Goal: Task Accomplishment & Management: Manage account settings

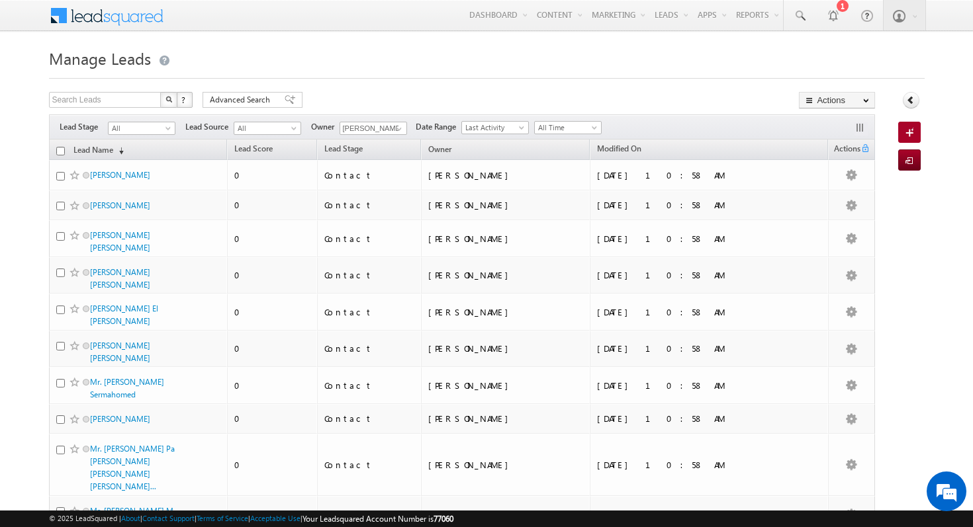
click at [58, 154] on input "checkbox" at bounding box center [60, 151] width 9 height 9
checkbox input "true"
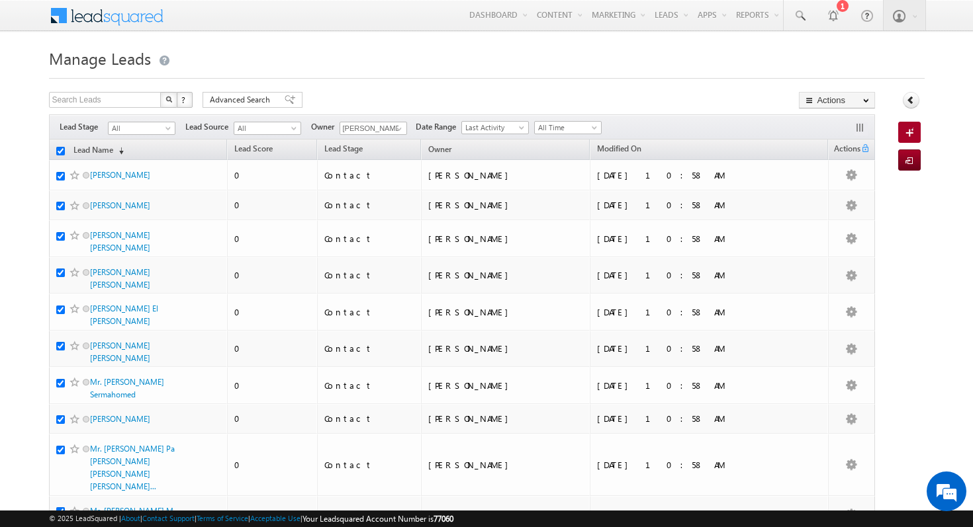
checkbox input "true"
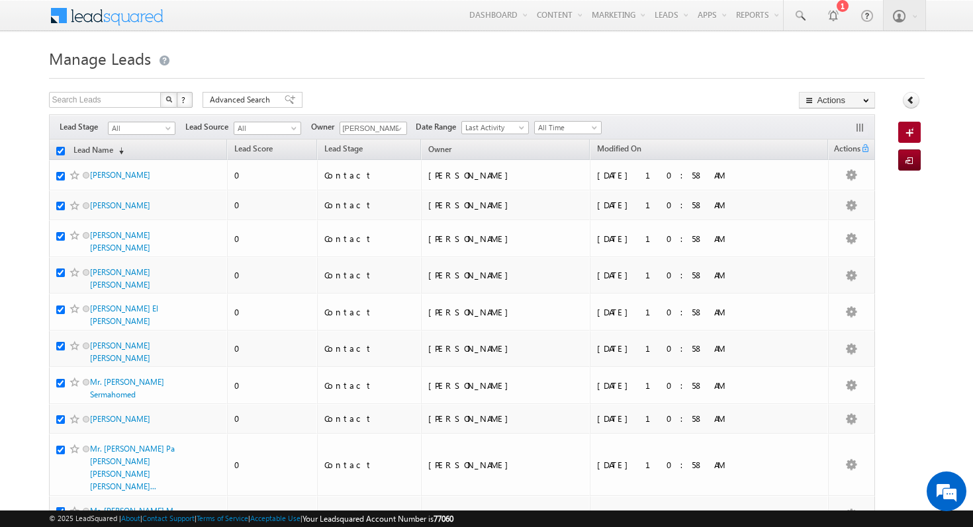
checkbox input "true"
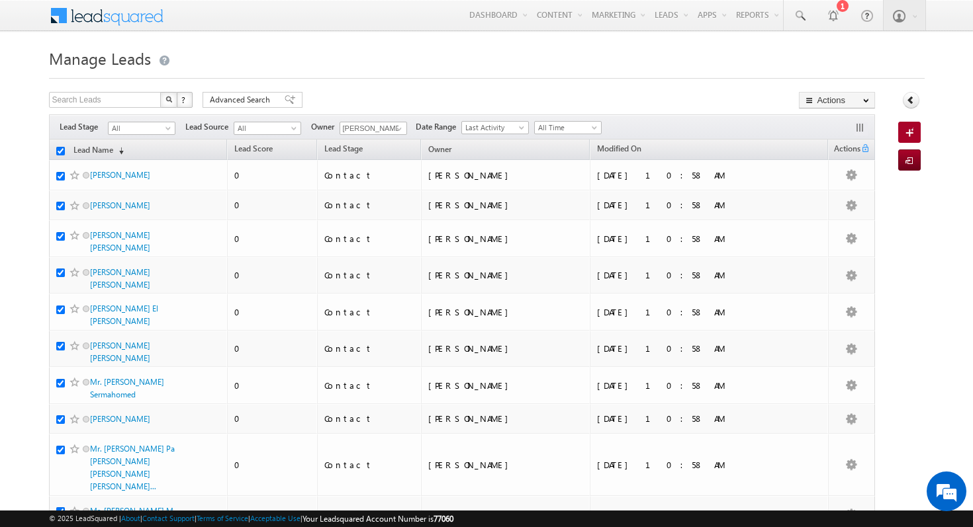
checkbox input "true"
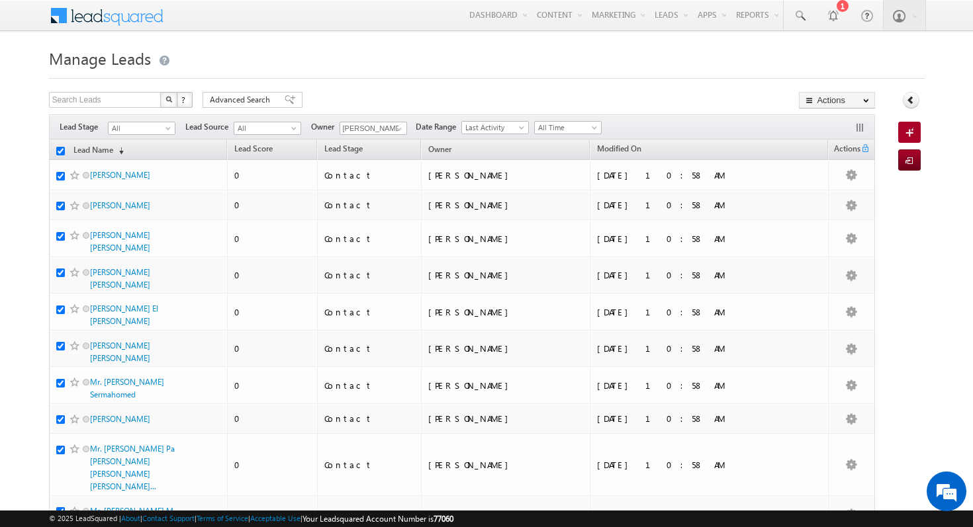
checkbox input "true"
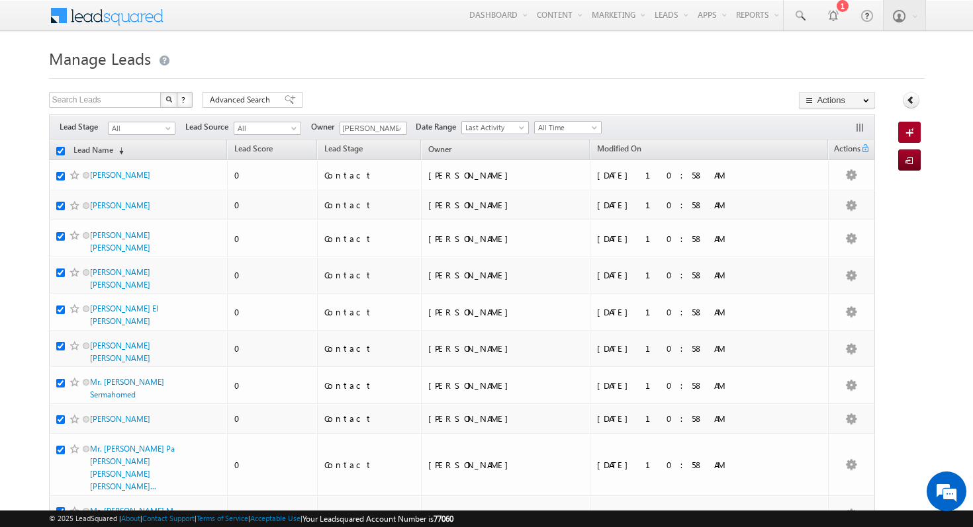
checkbox input "true"
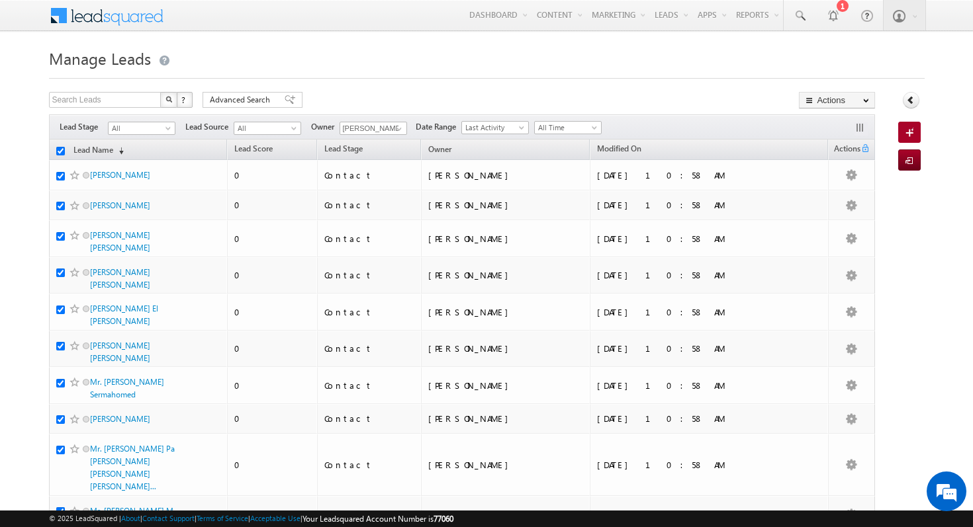
checkbox input "true"
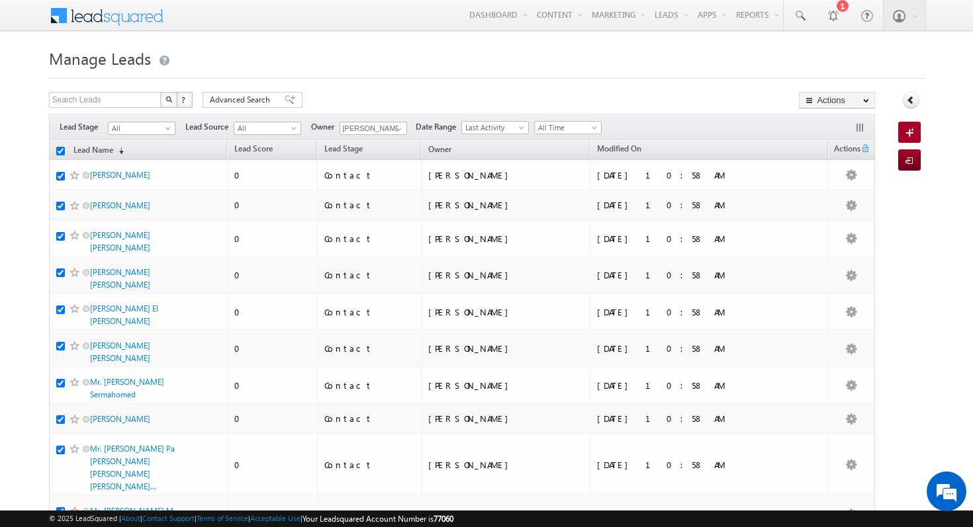
checkbox input "true"
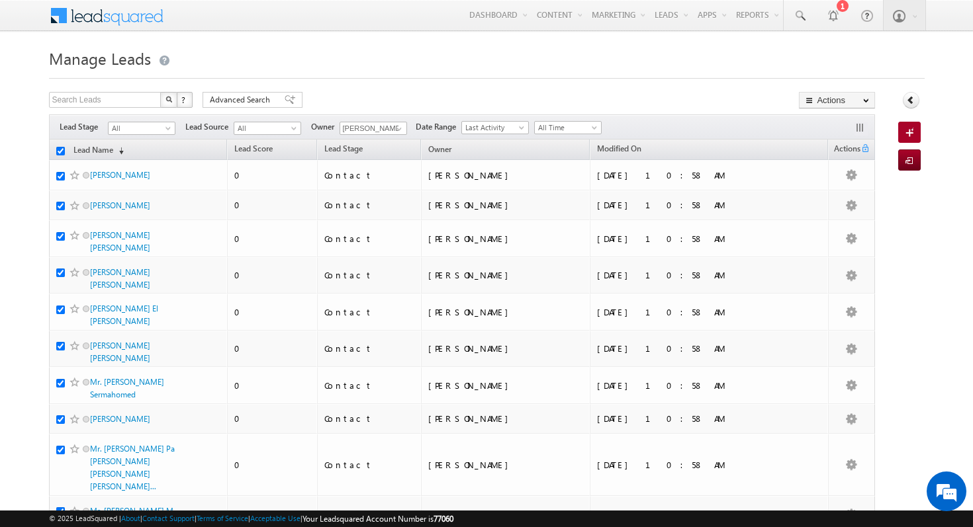
checkbox input "true"
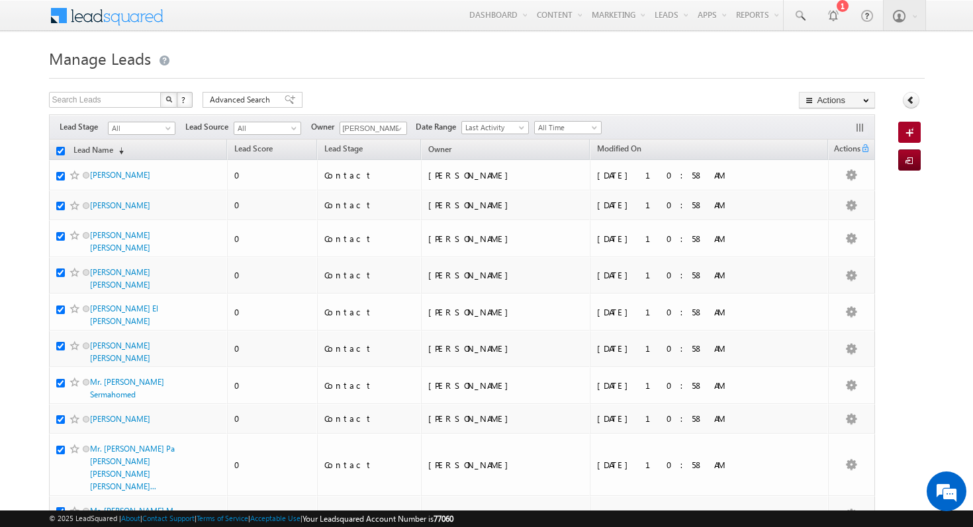
checkbox input "true"
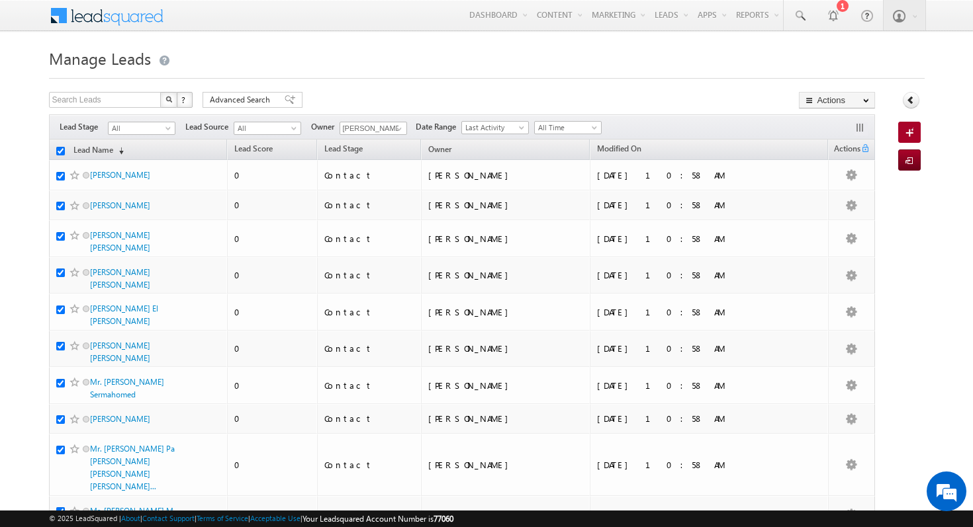
checkbox input "true"
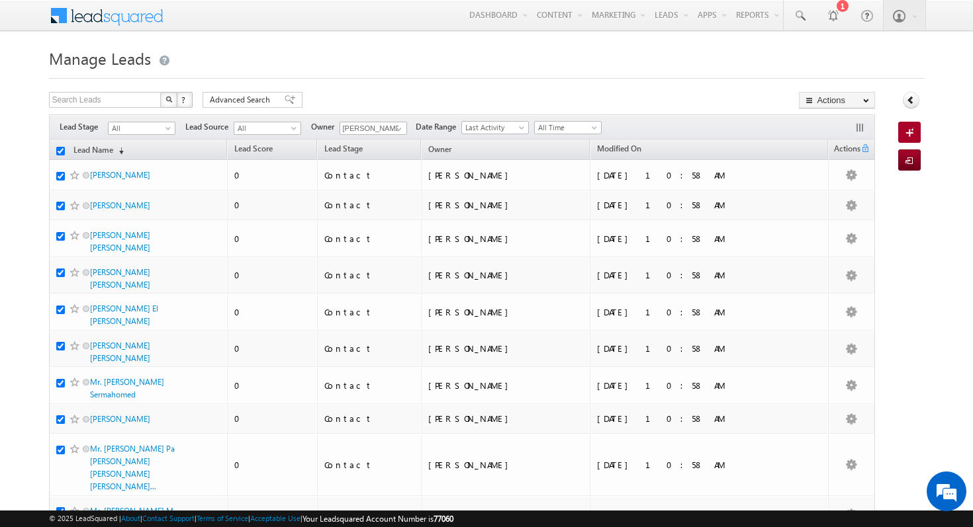
checkbox input "true"
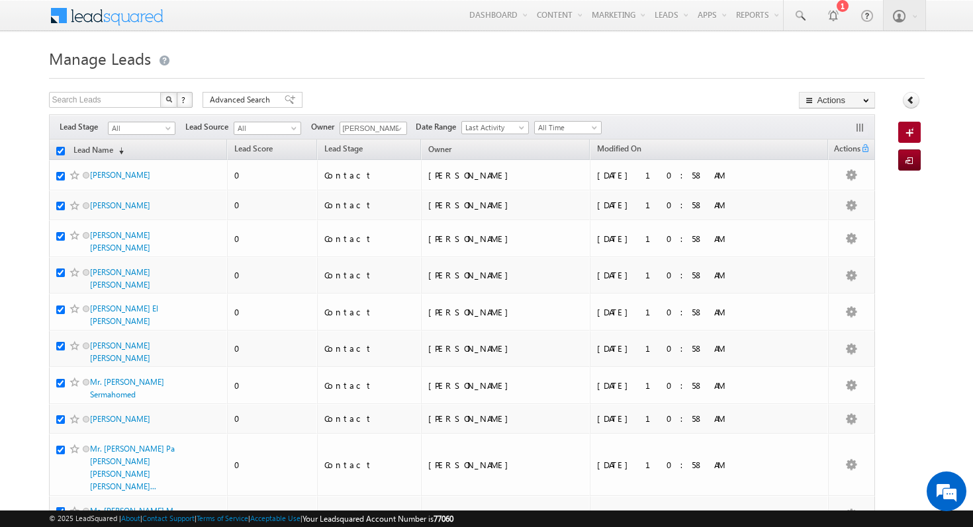
checkbox input "true"
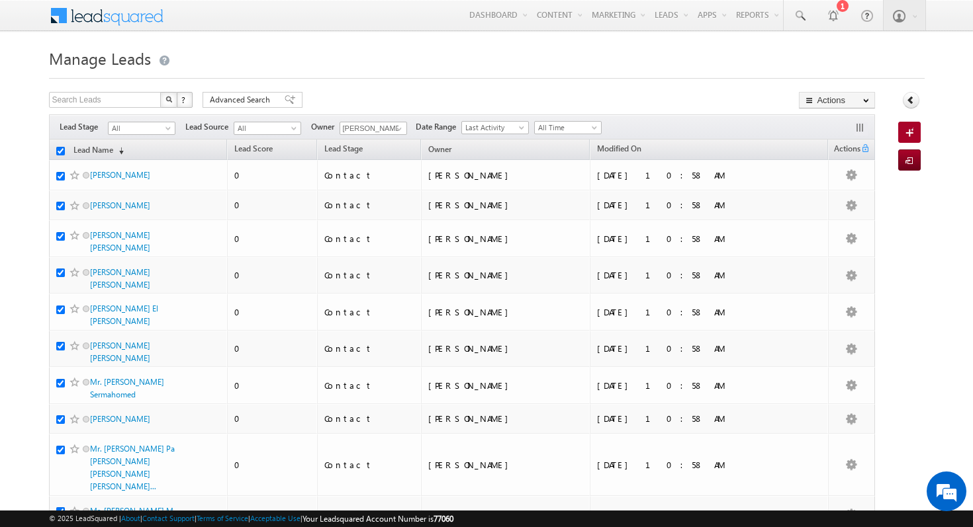
checkbox input "true"
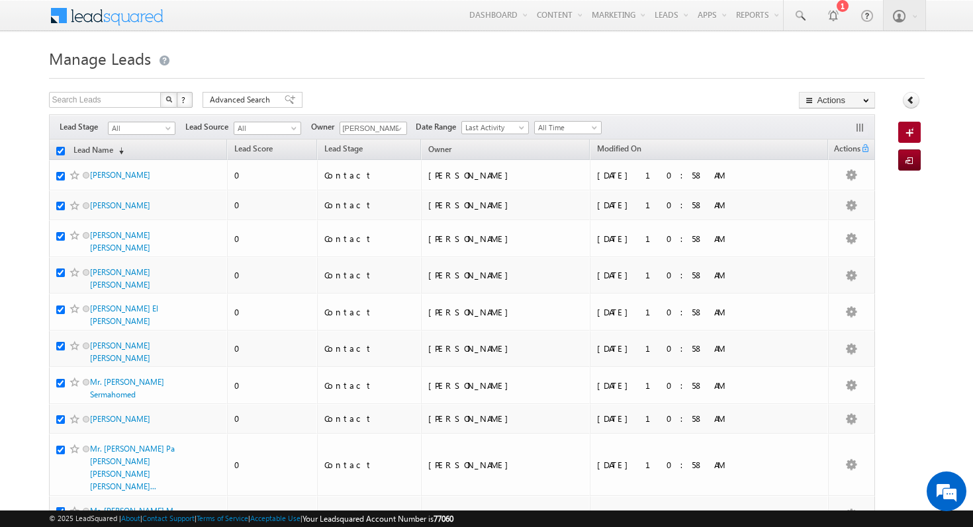
checkbox input "true"
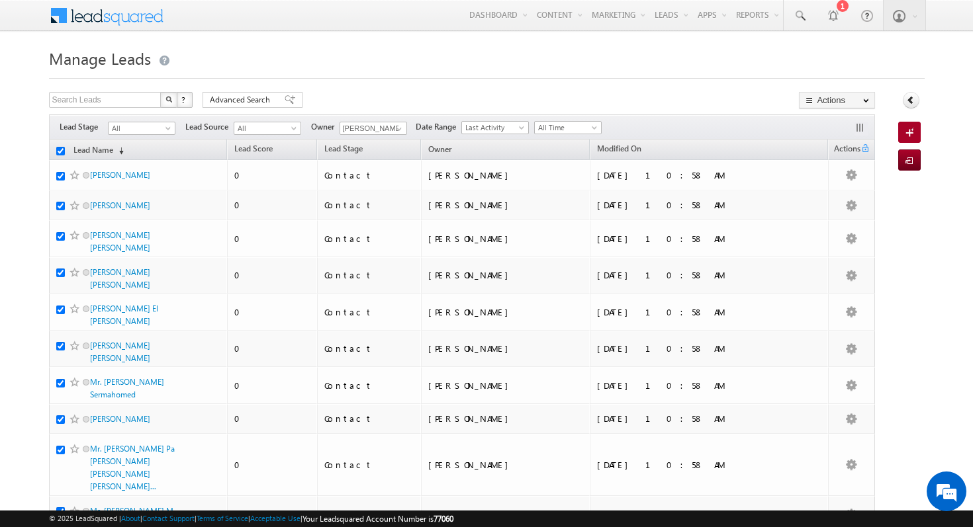
checkbox input "true"
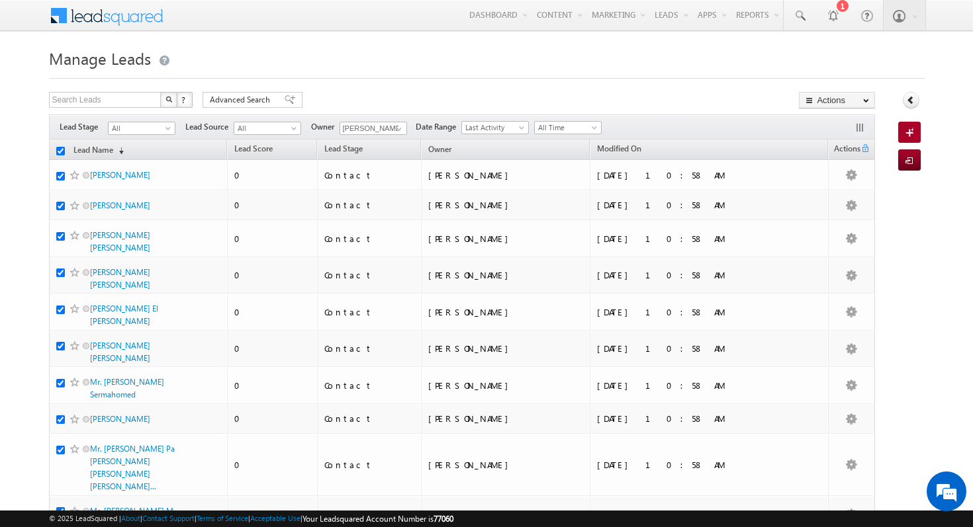
checkbox input "true"
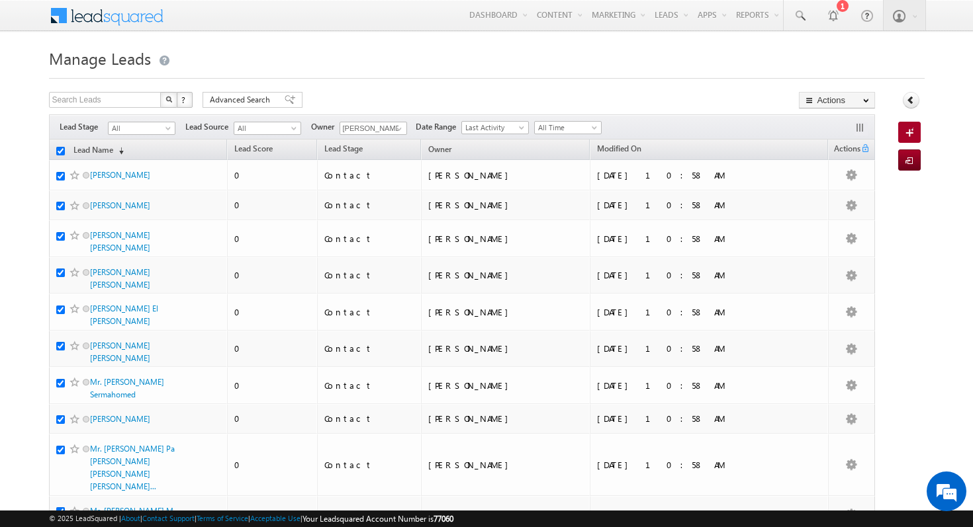
checkbox input "true"
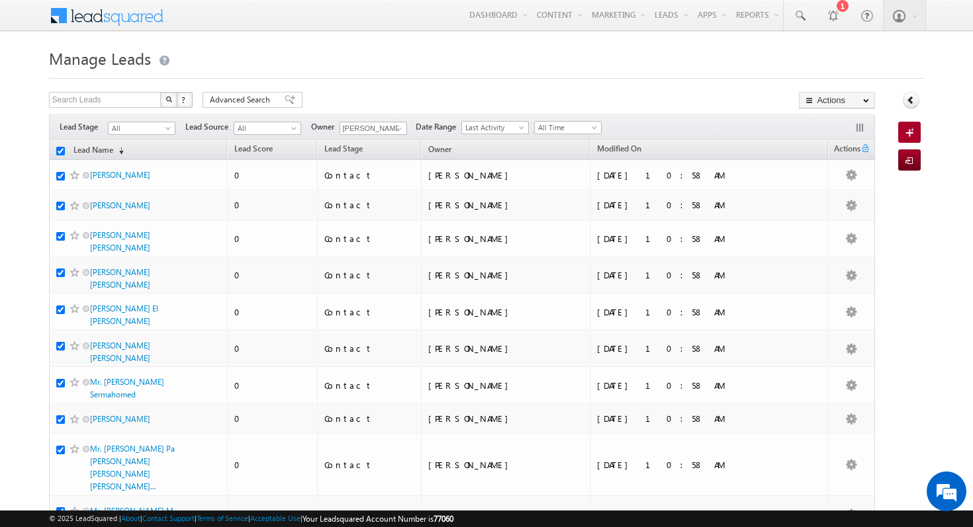
checkbox input "true"
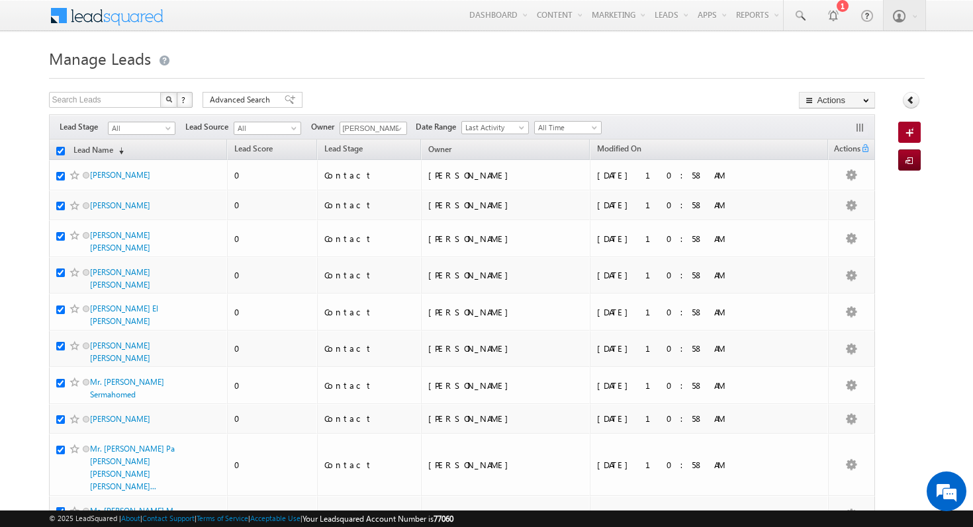
checkbox input "true"
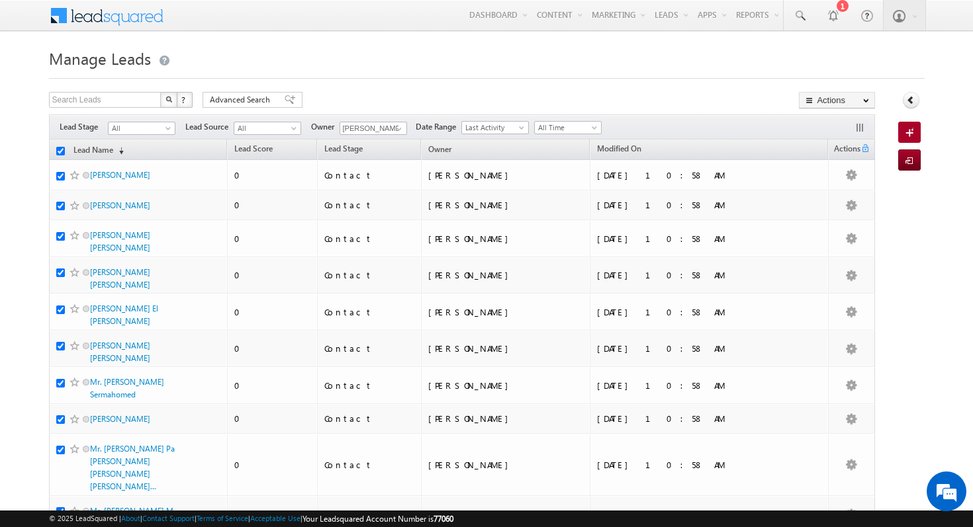
checkbox input "true"
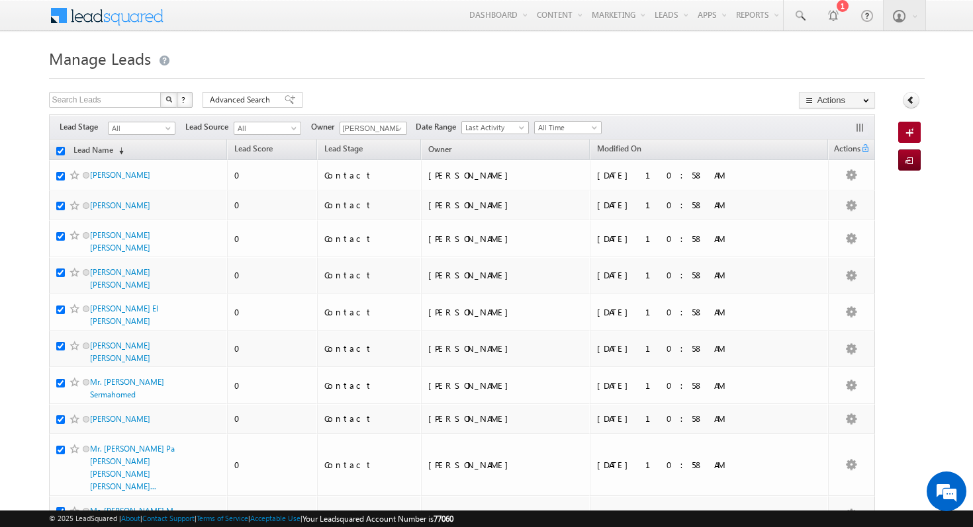
checkbox input "true"
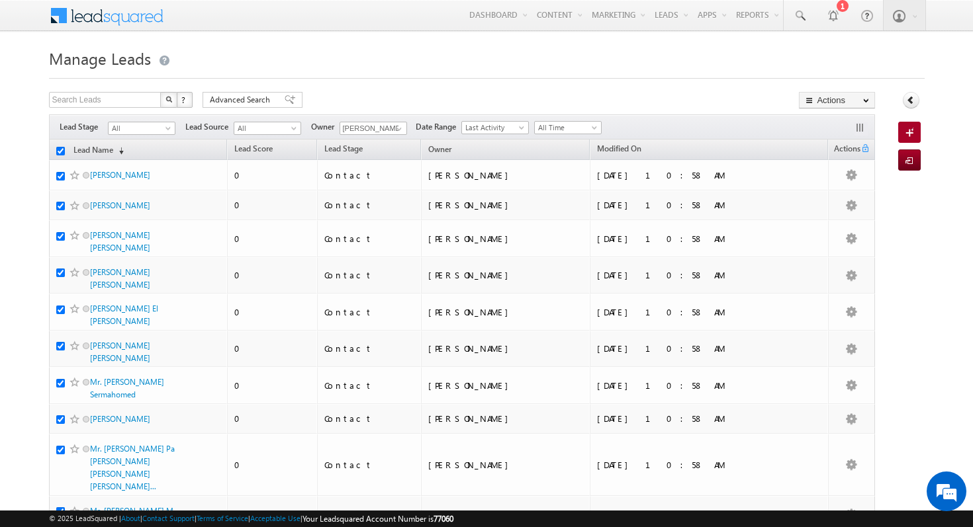
checkbox input "true"
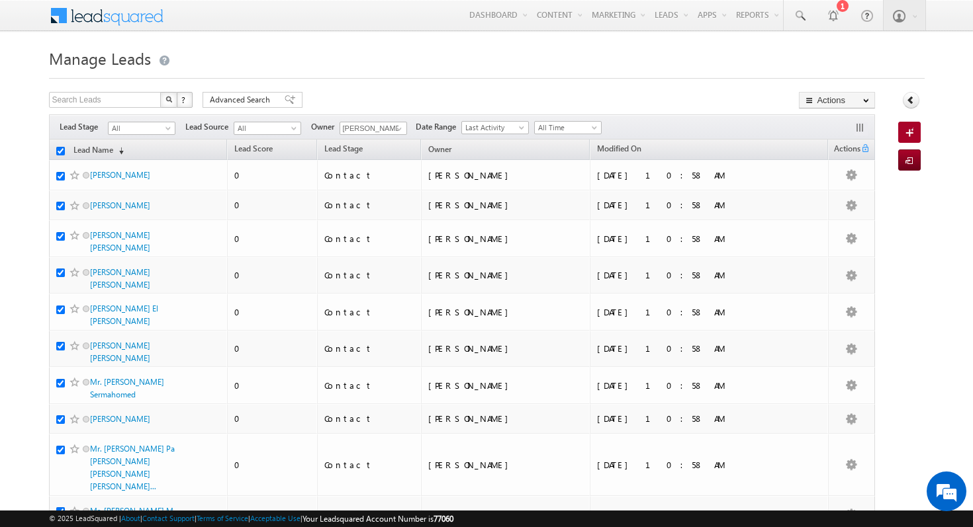
checkbox input "true"
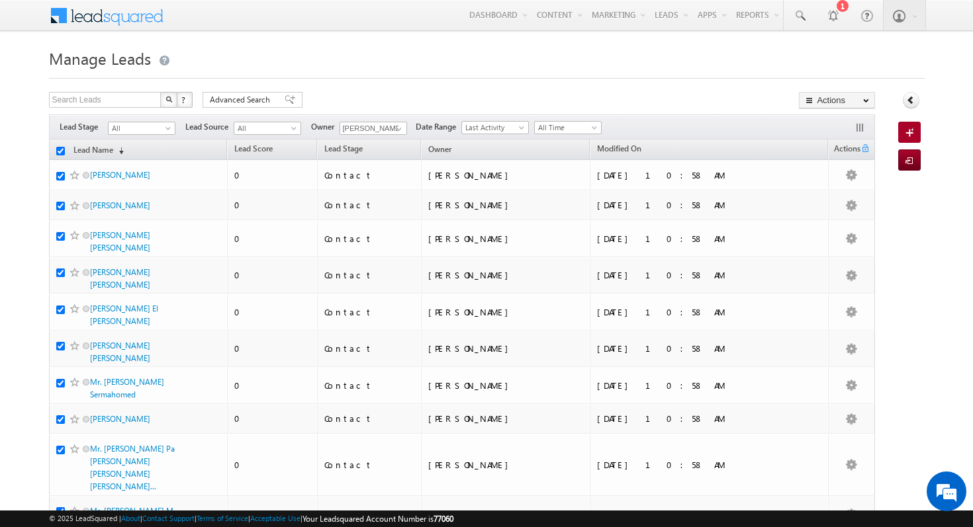
checkbox input "true"
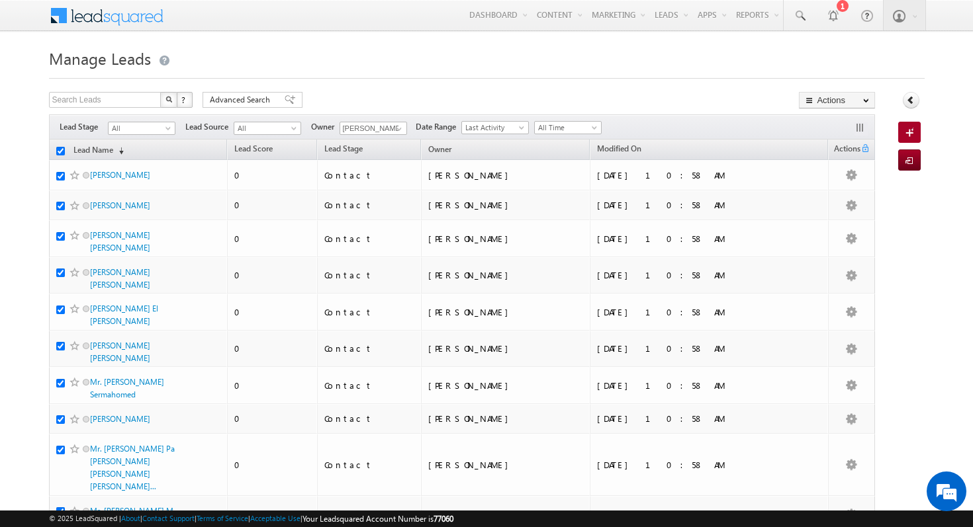
checkbox input "true"
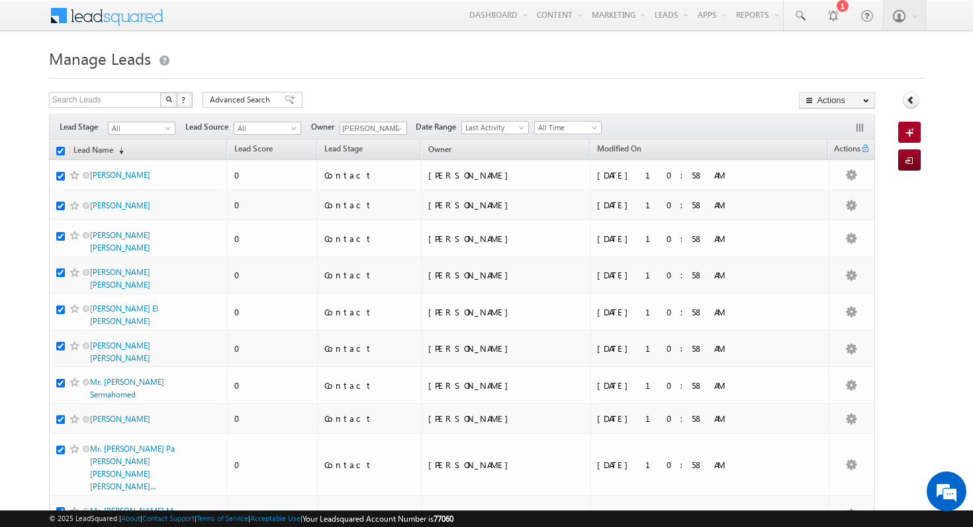
checkbox input "true"
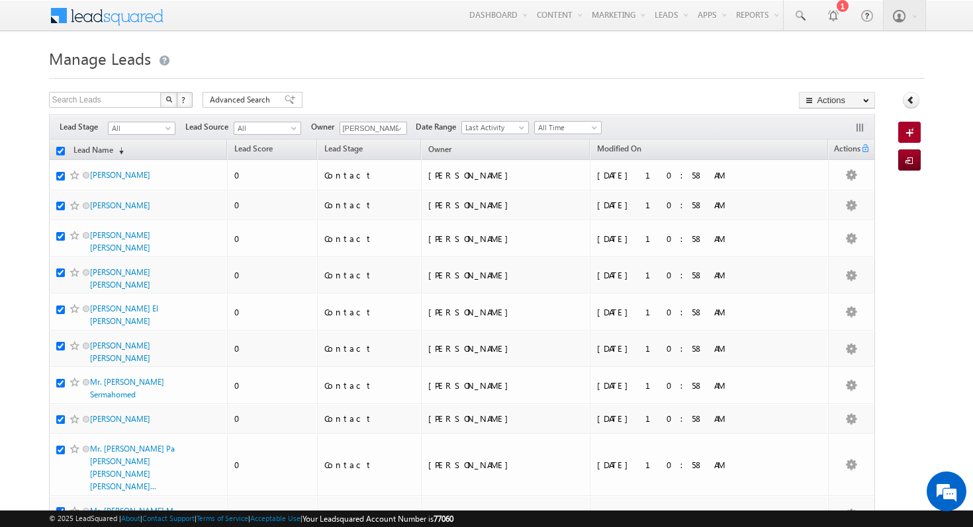
checkbox input "true"
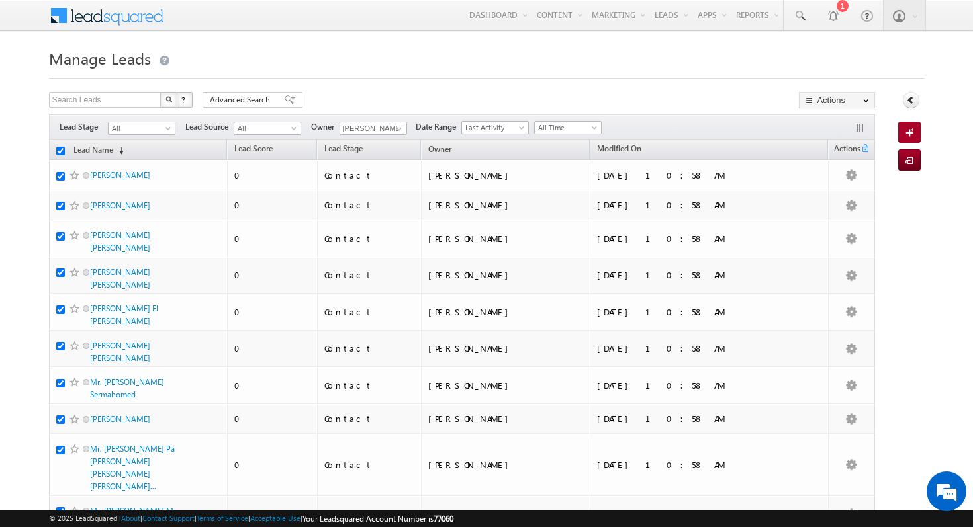
checkbox input "true"
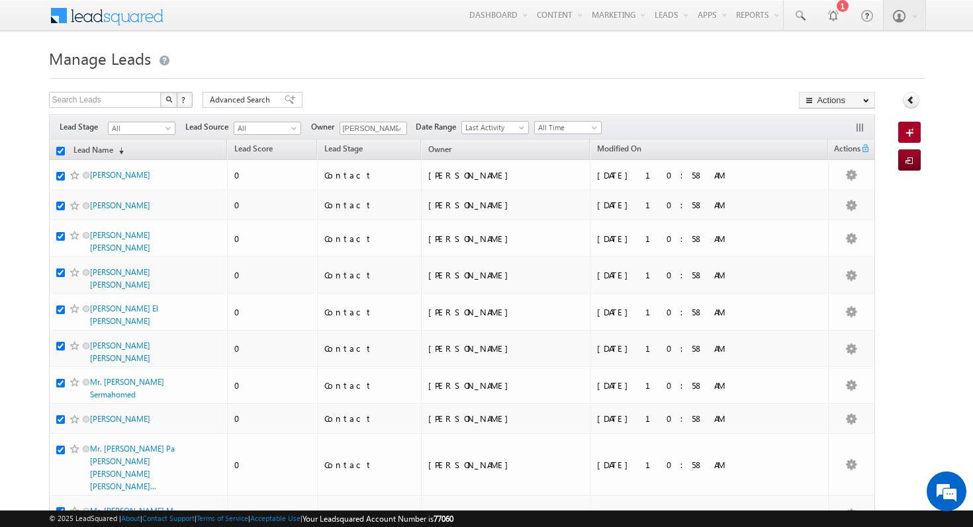
checkbox input "true"
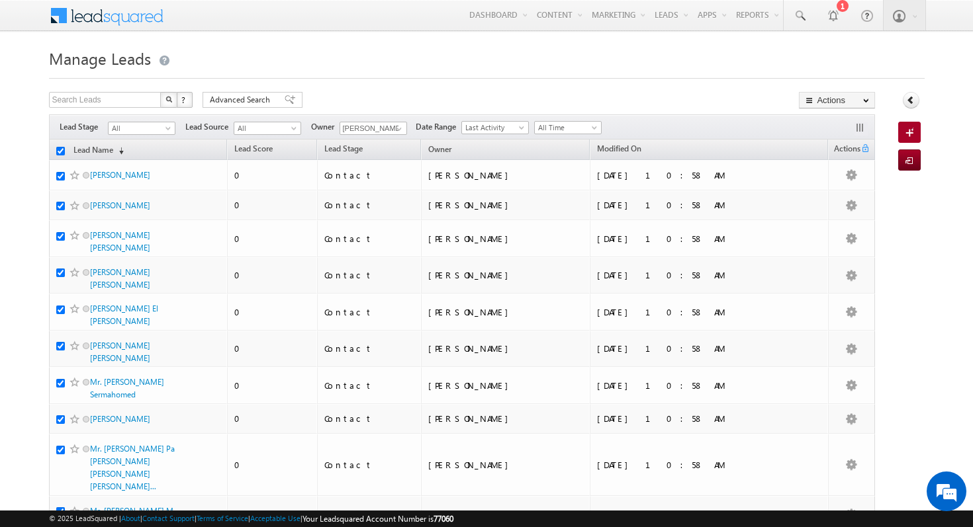
checkbox input "true"
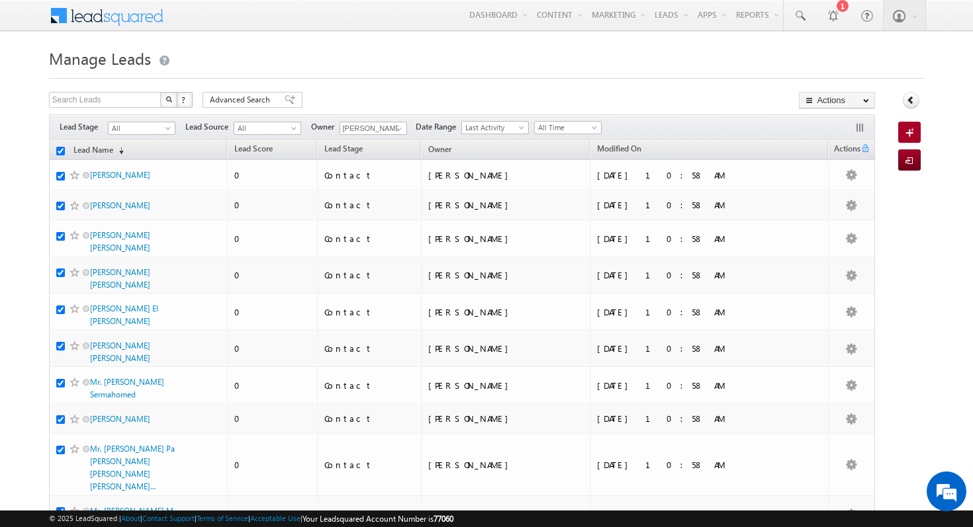
checkbox input "true"
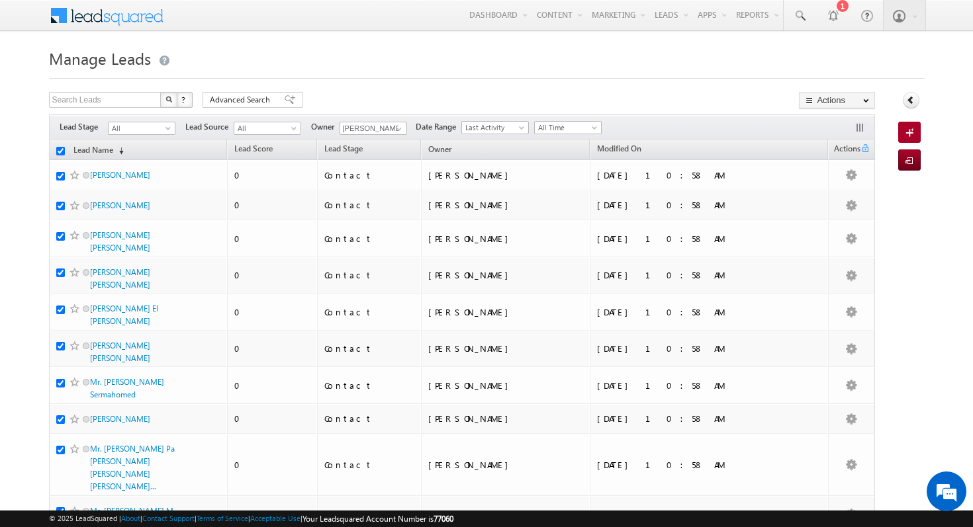
checkbox input "true"
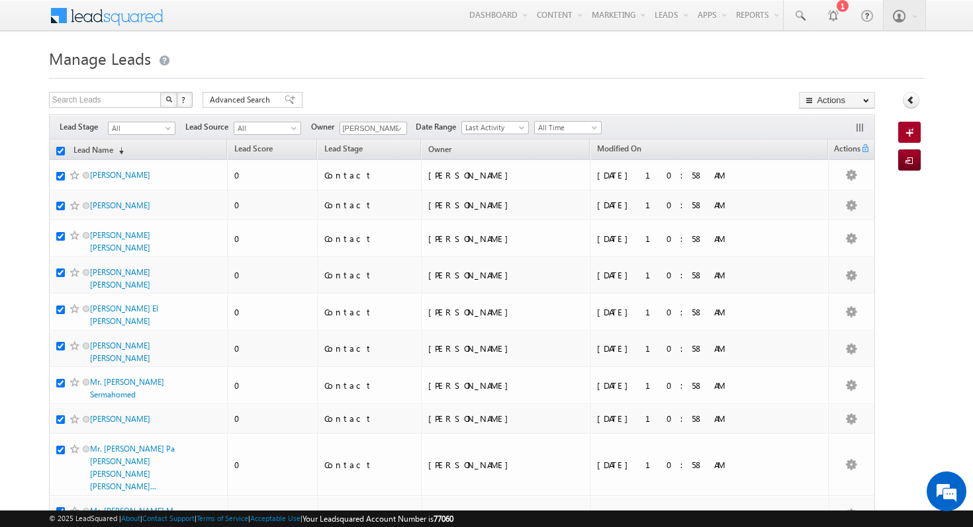
checkbox input "true"
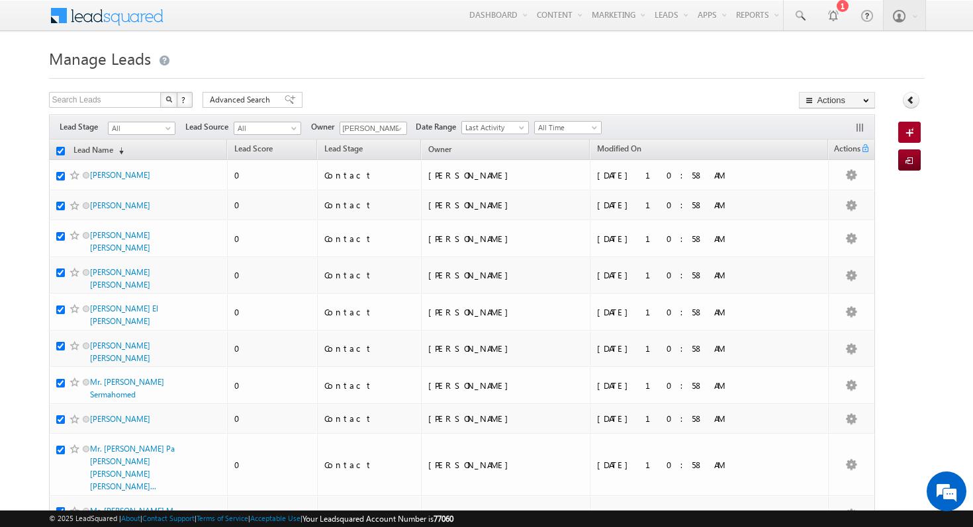
checkbox input "true"
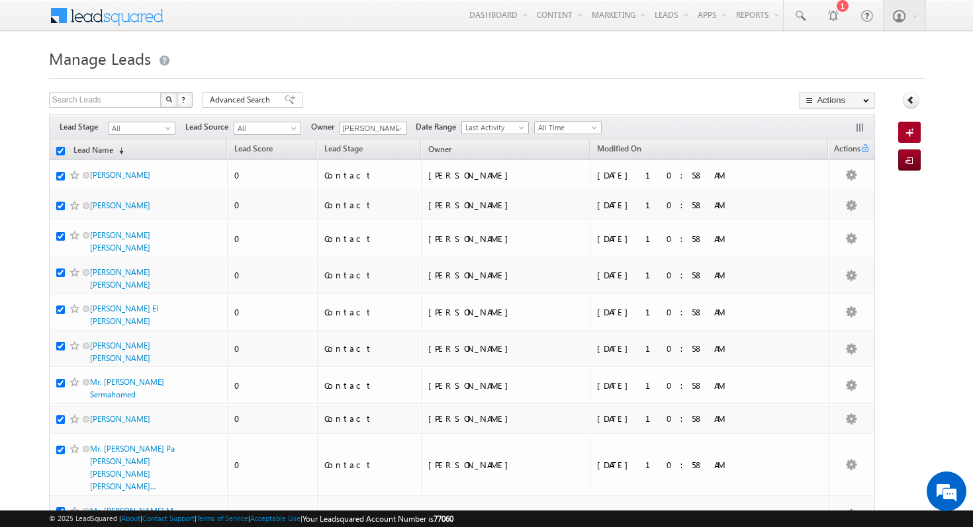
checkbox input "true"
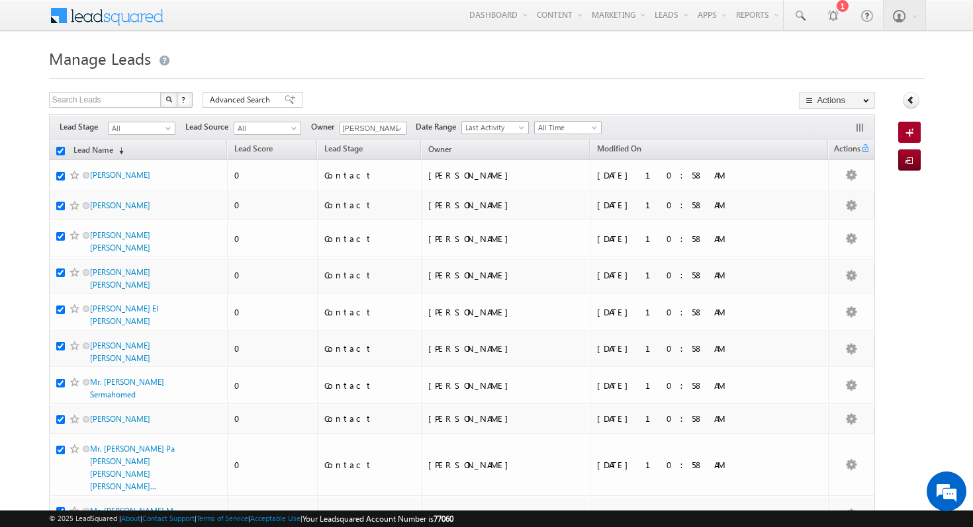
checkbox input "true"
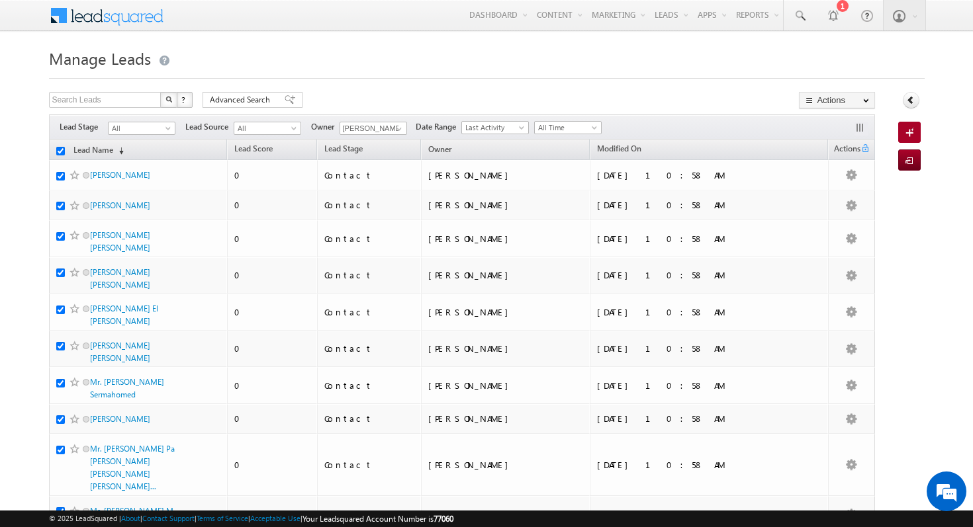
checkbox input "true"
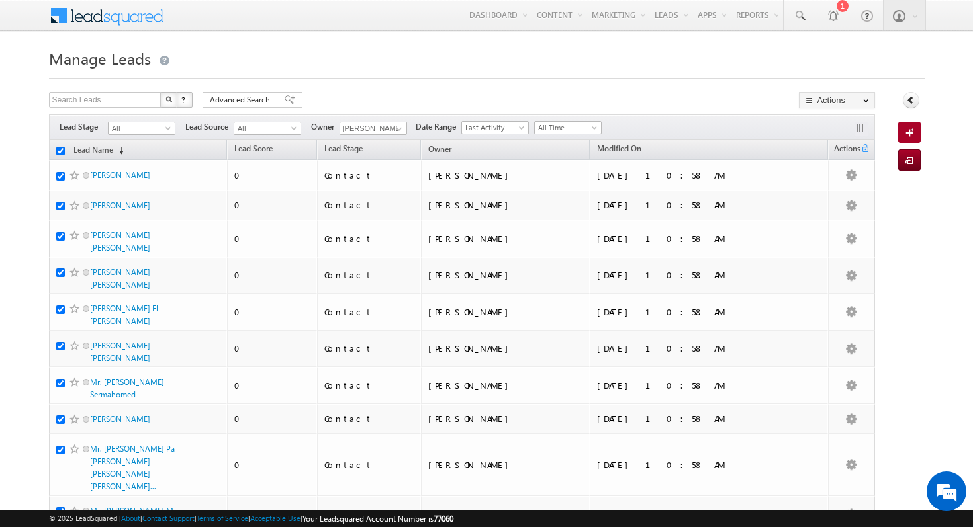
checkbox input "true"
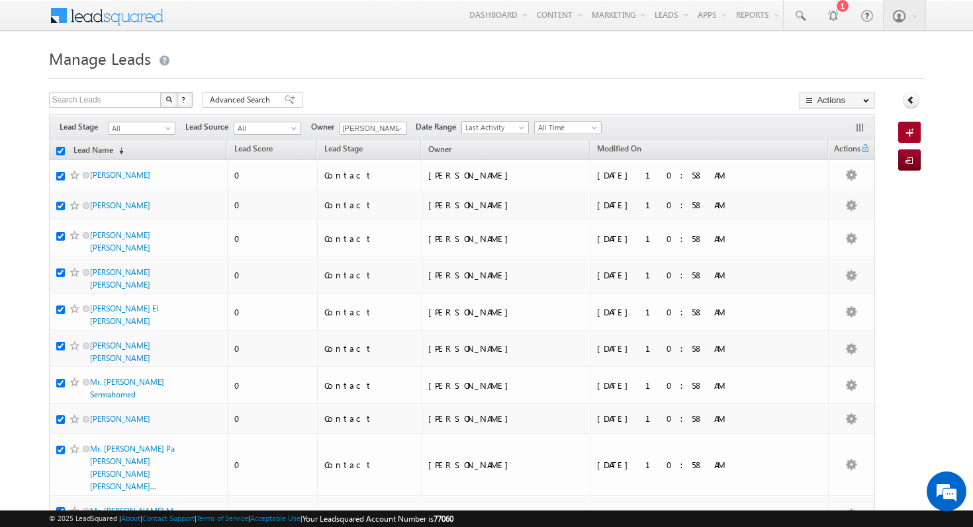
checkbox input "true"
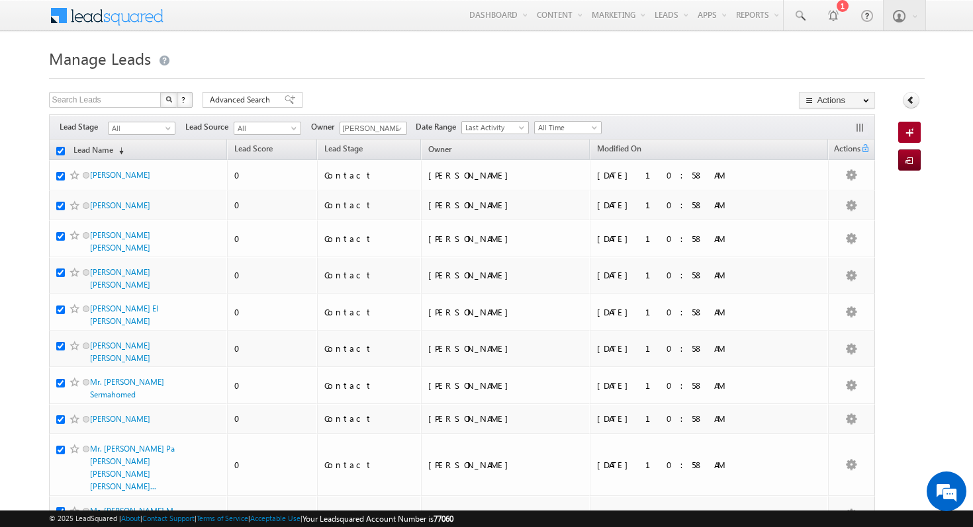
checkbox input "true"
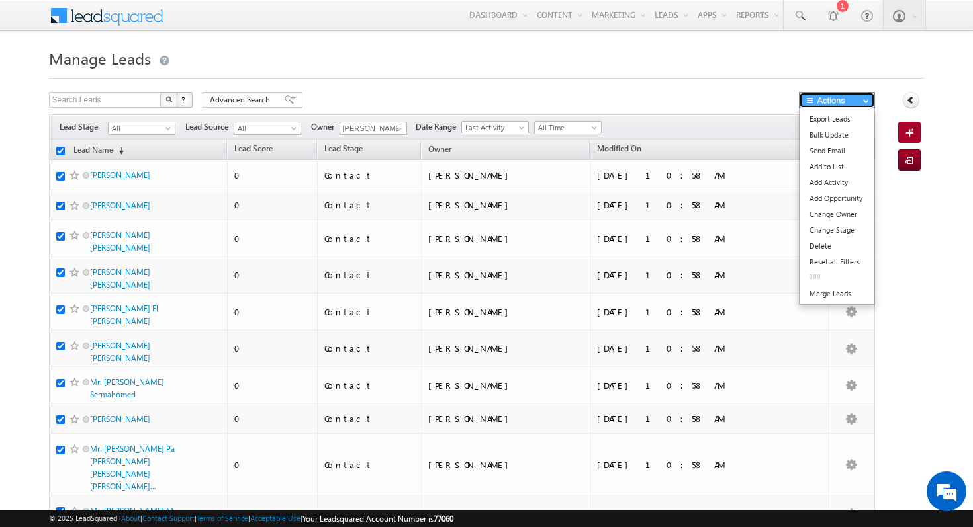
click at [854, 99] on button "Actions" at bounding box center [837, 100] width 76 height 17
click at [854, 218] on link "Change Owner" at bounding box center [837, 214] width 75 height 16
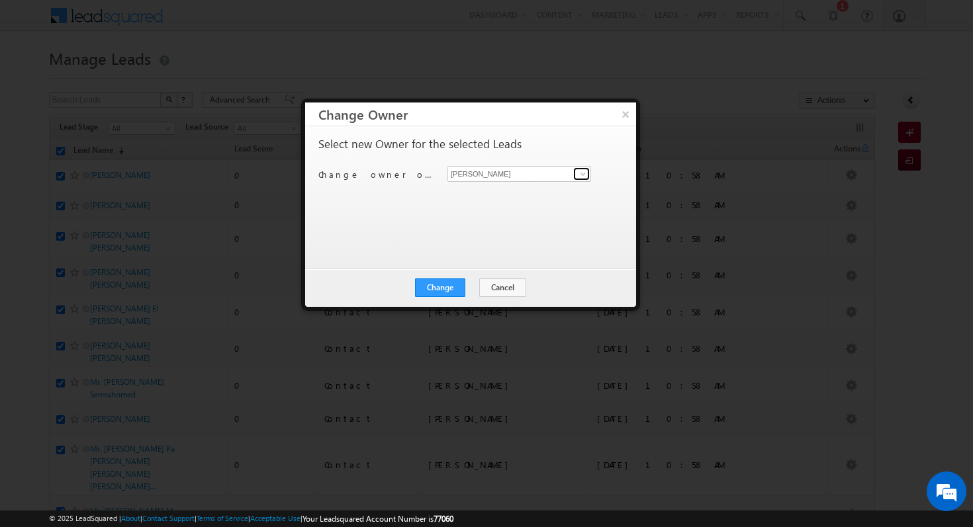
click at [576, 173] on link at bounding box center [581, 173] width 17 height 13
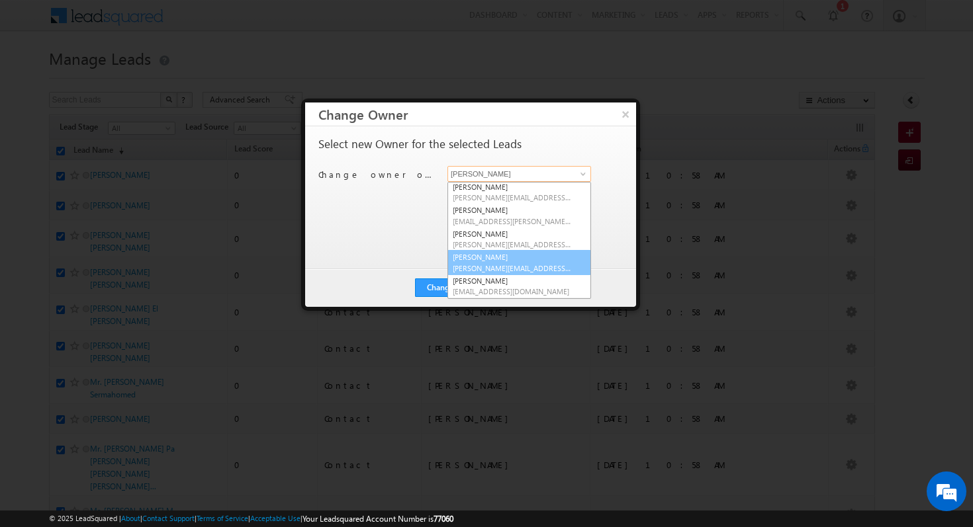
scroll to position [1, 0]
click at [518, 258] on link "[PERSON_NAME] [PERSON_NAME][EMAIL_ADDRESS][PERSON_NAME][DOMAIN_NAME]" at bounding box center [519, 263] width 144 height 25
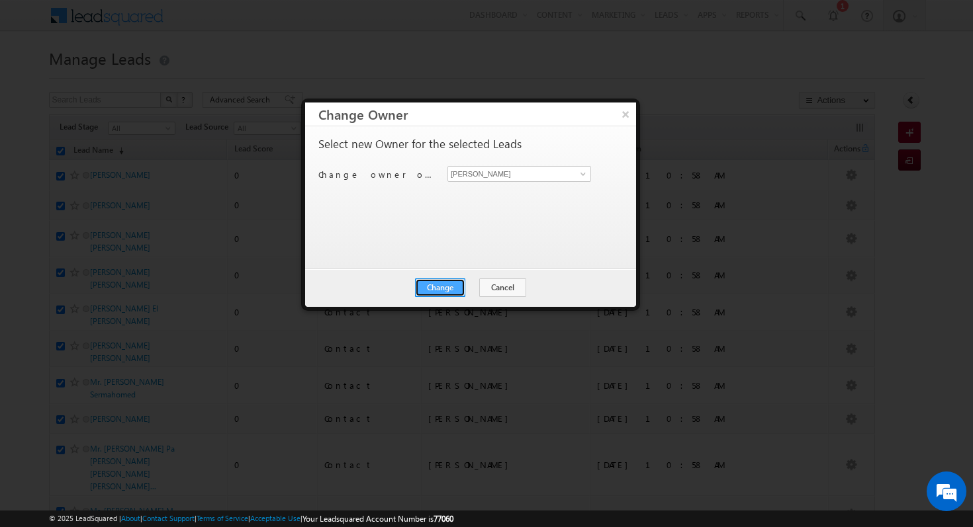
click at [450, 281] on button "Change" at bounding box center [440, 288] width 50 height 19
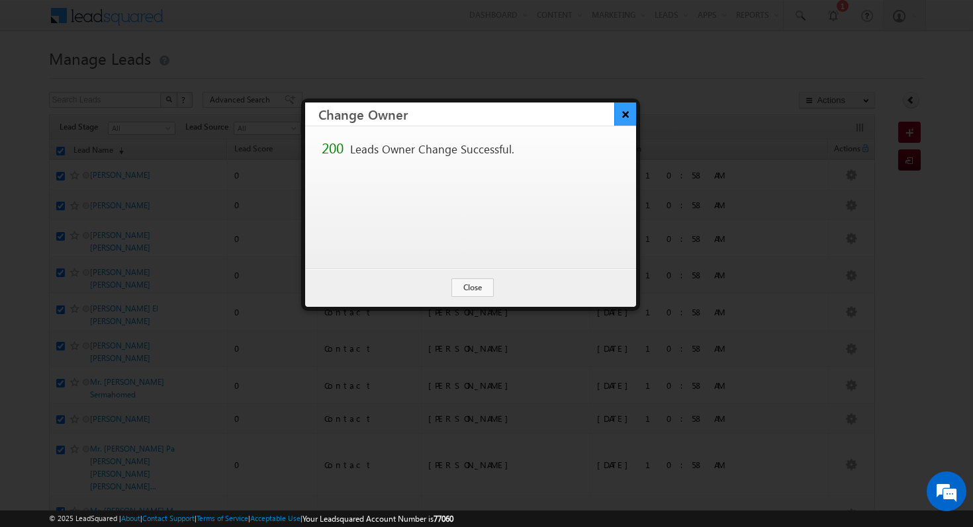
click at [624, 109] on button "×" at bounding box center [625, 114] width 22 height 23
